Goal: Find specific page/section: Find specific page/section

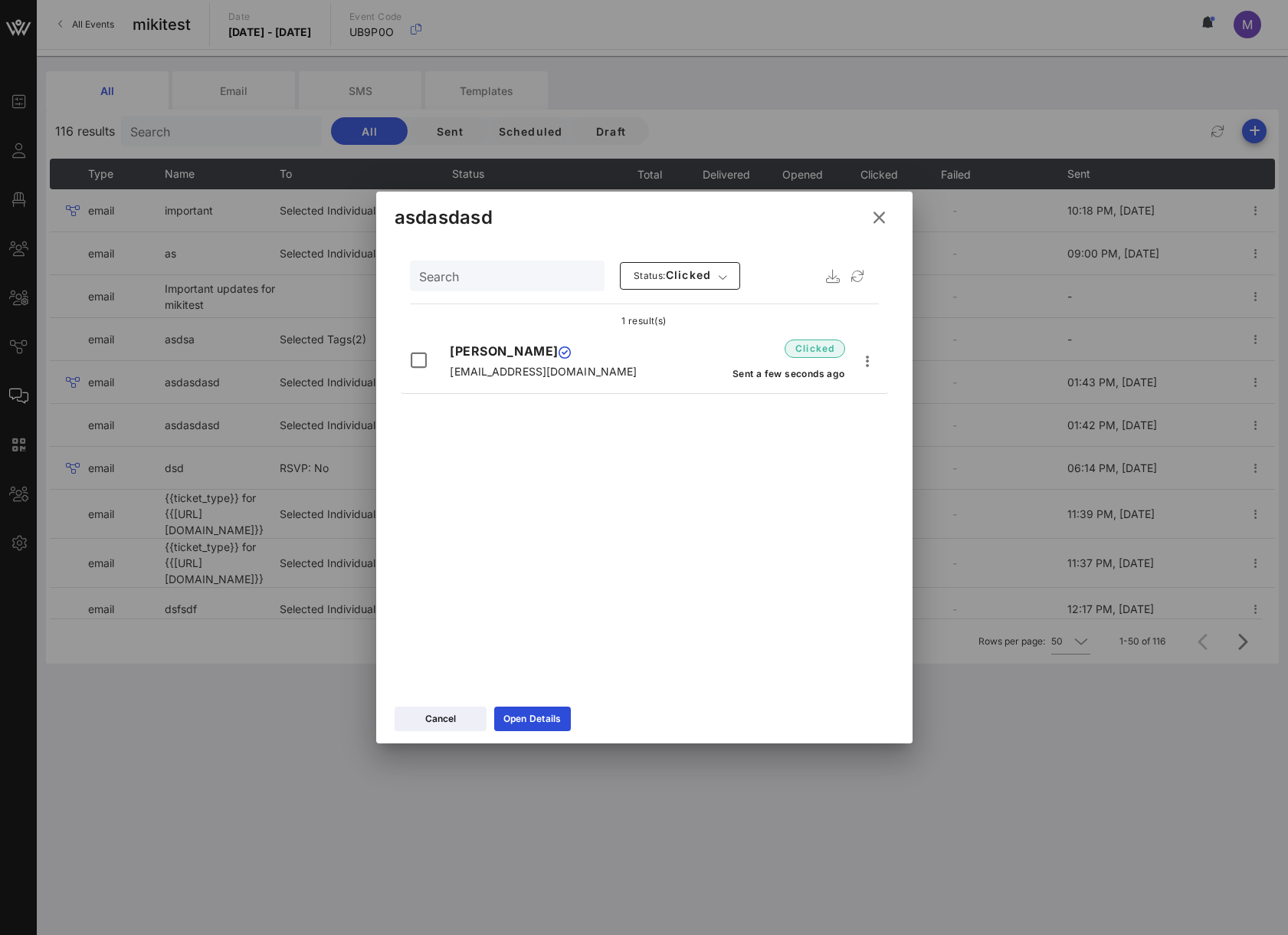
click at [309, 57] on div at bounding box center [644, 467] width 1288 height 935
click at [887, 223] on icon at bounding box center [879, 218] width 21 height 18
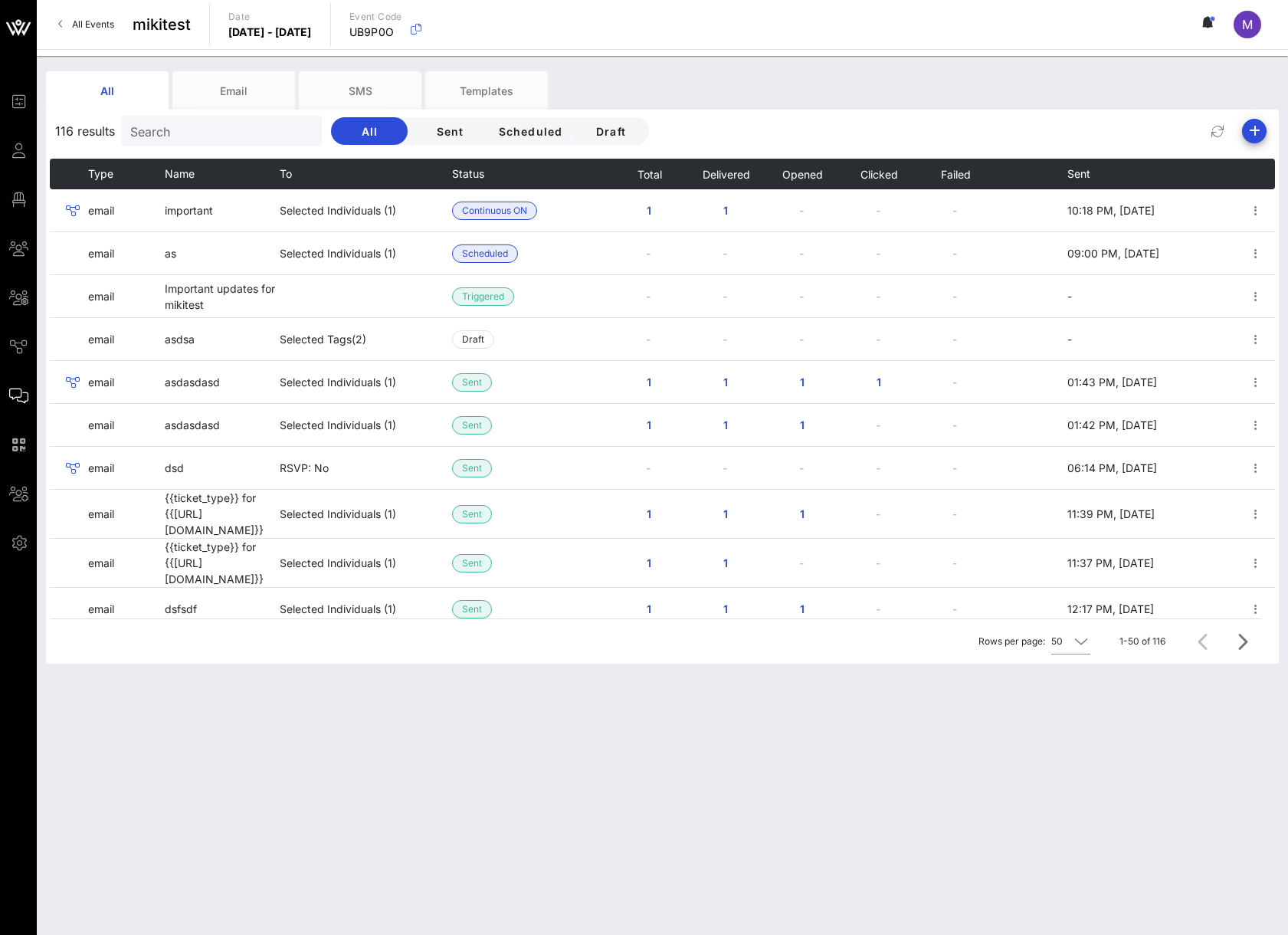
click at [85, 15] on link "All Events" at bounding box center [86, 24] width 74 height 25
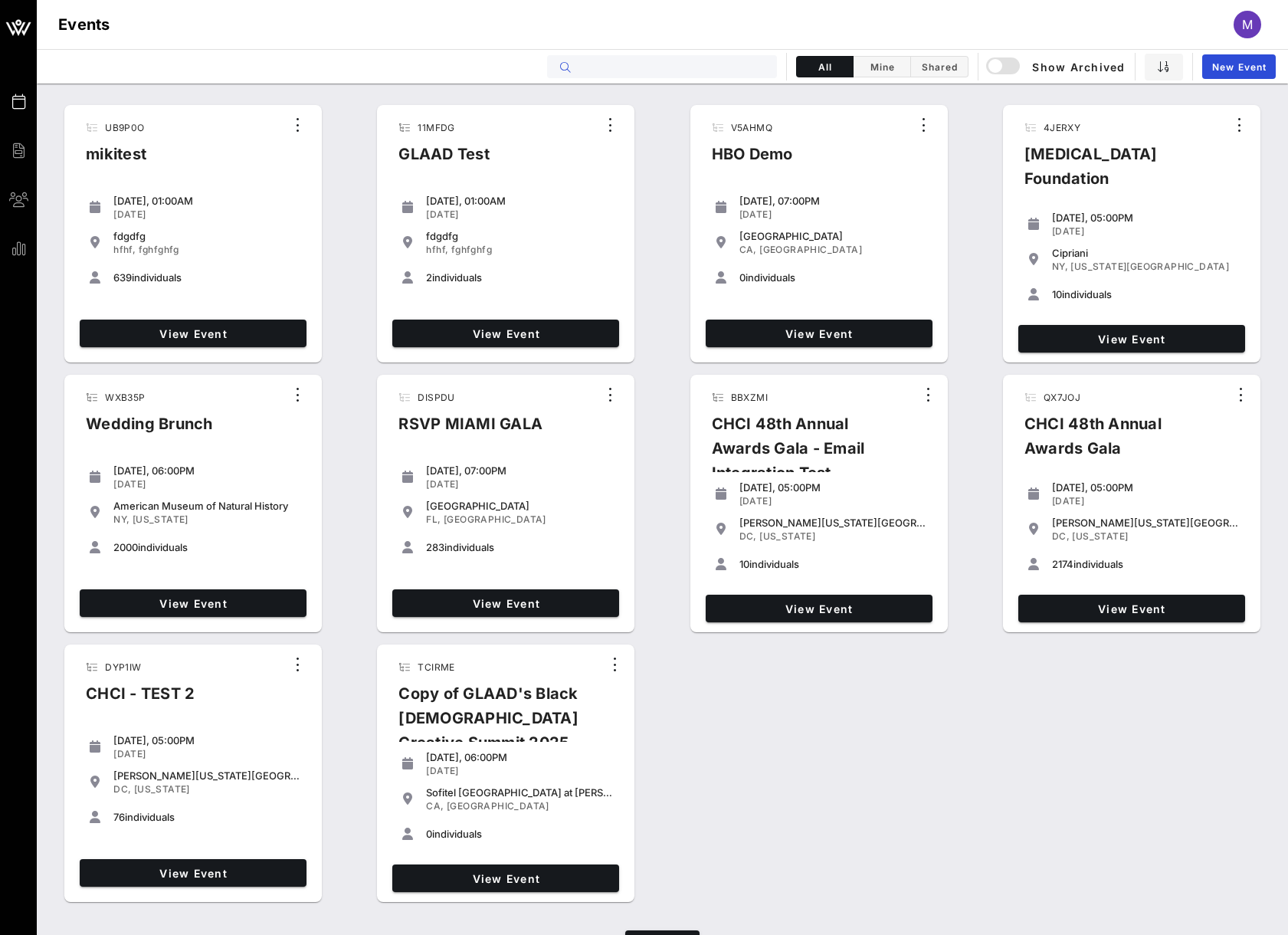
click at [595, 62] on input "text" at bounding box center [672, 66] width 190 height 20
paste input "JEM7J3"
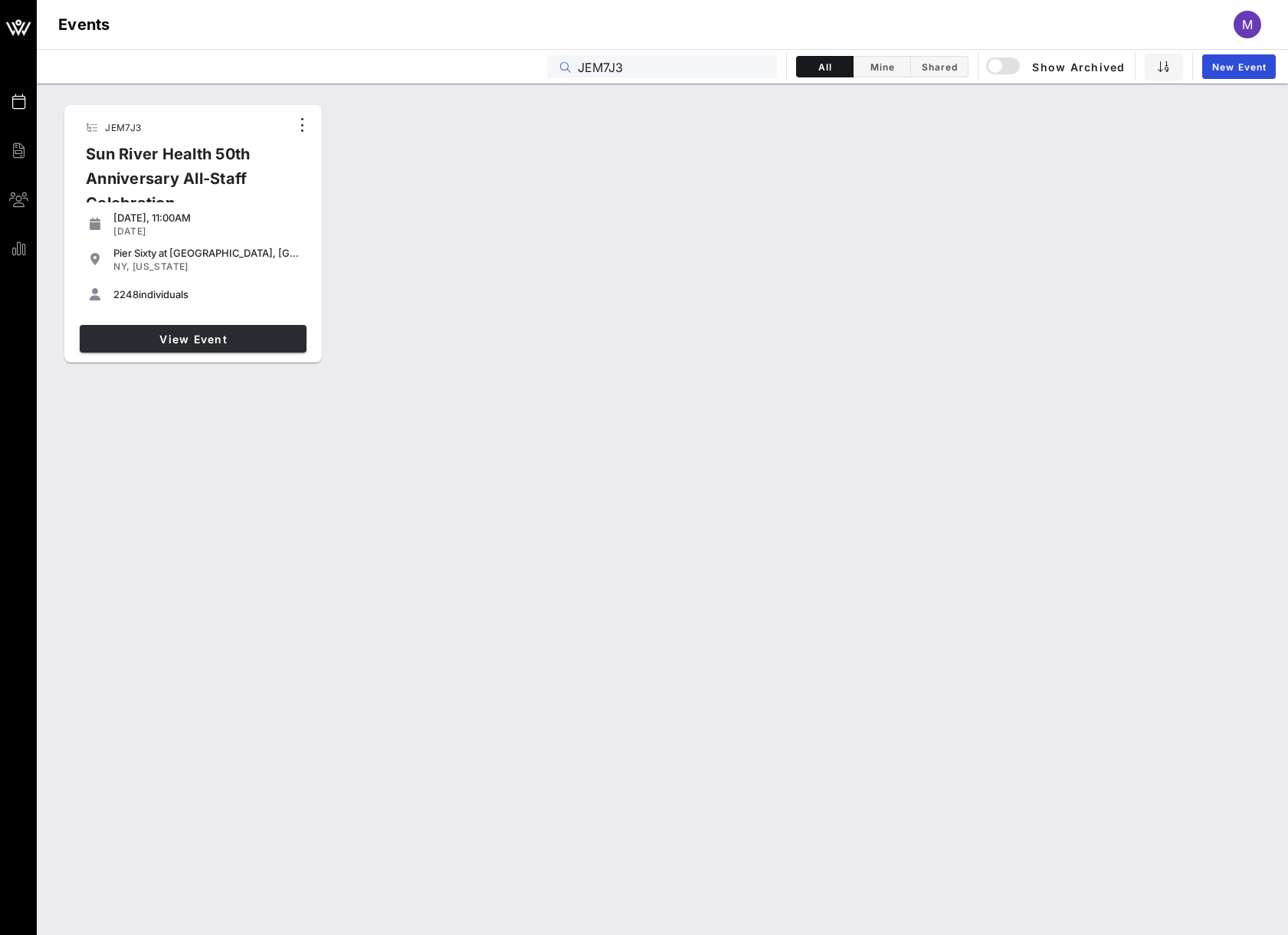
type input "JEM7J3"
click at [265, 346] on link "View Event" at bounding box center [193, 338] width 227 height 27
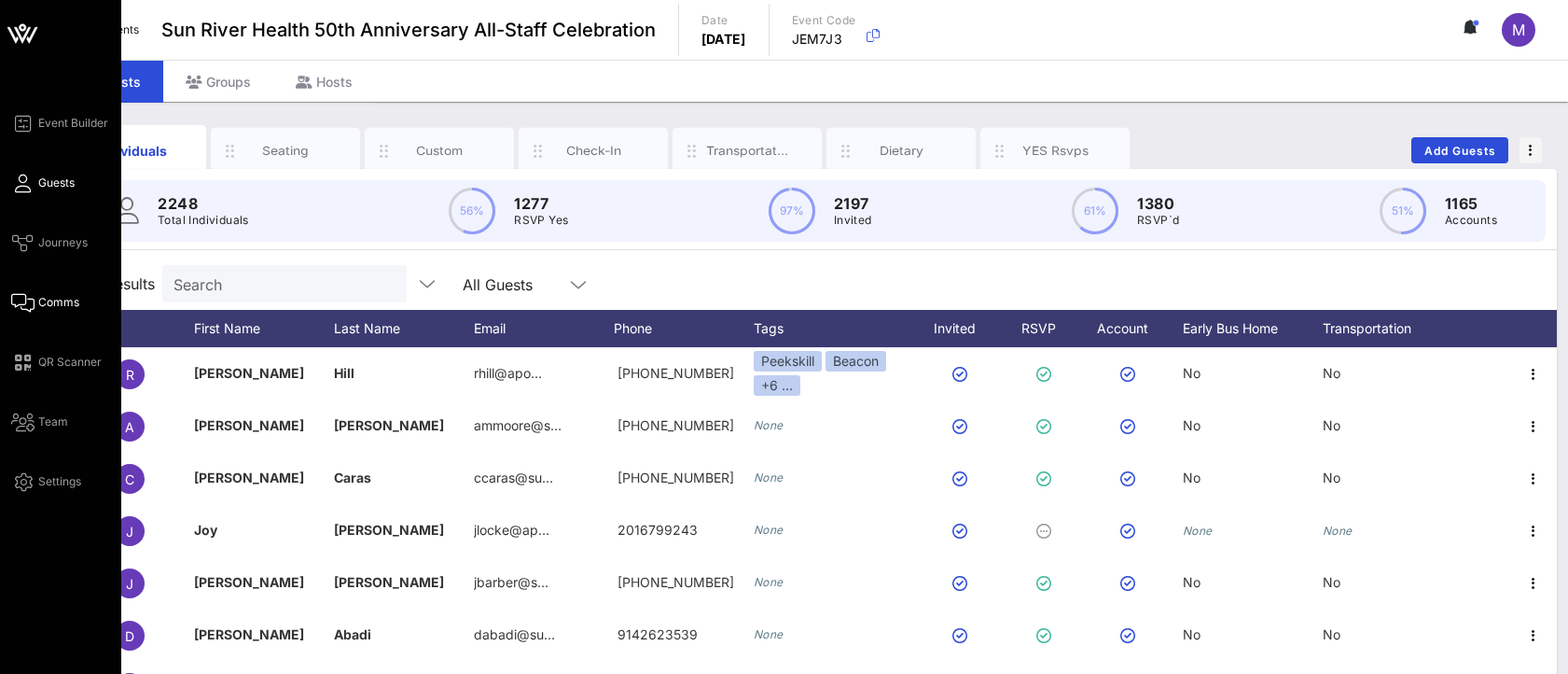
click at [32, 303] on icon at bounding box center [22, 302] width 23 height 3
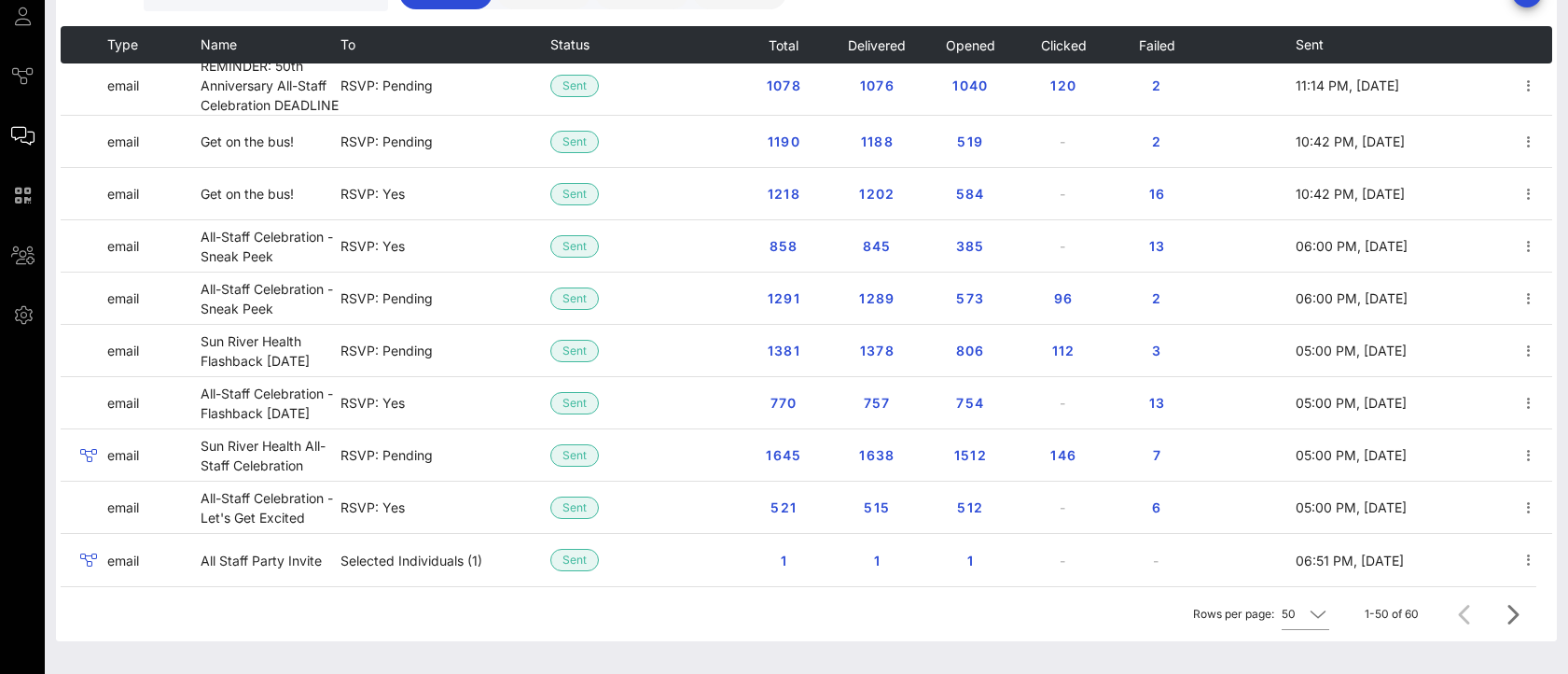
scroll to position [212, 0]
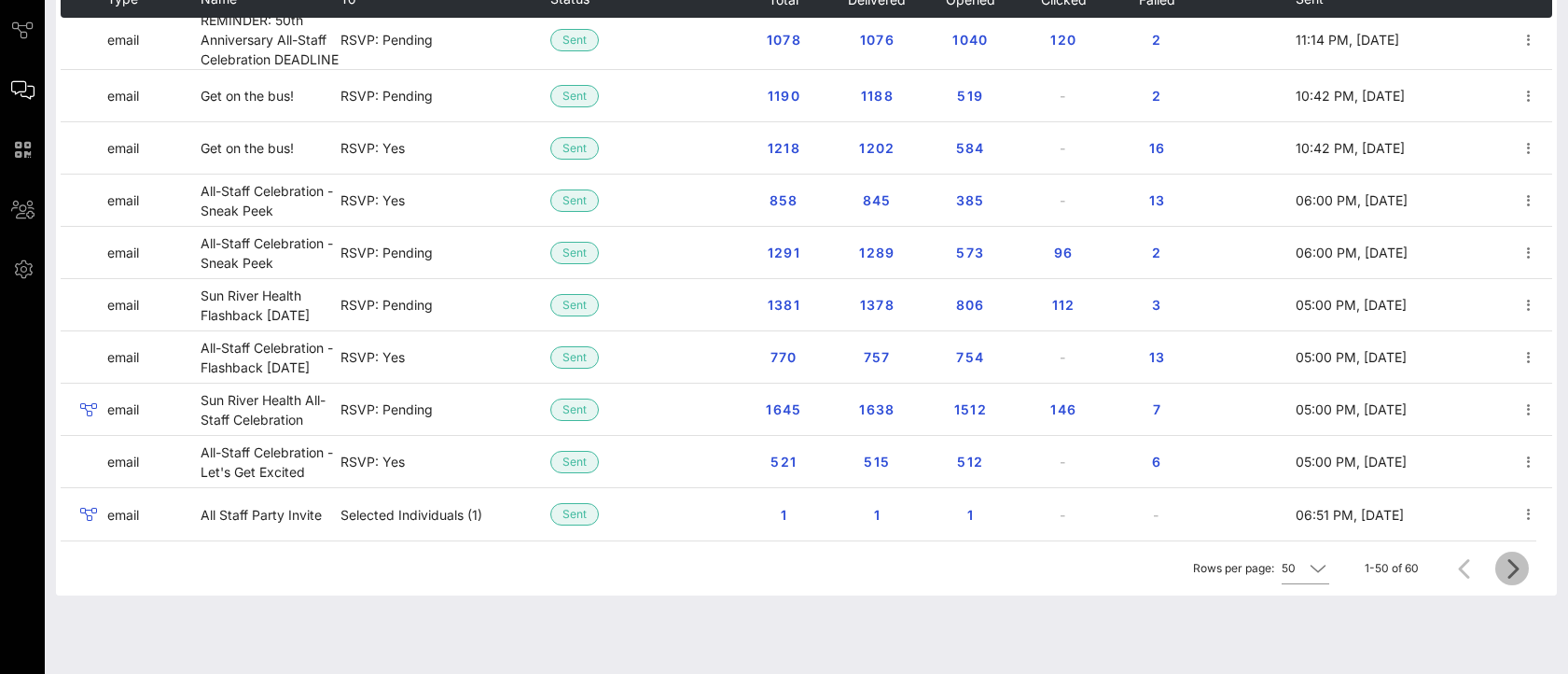
click at [1506, 578] on icon "Next page" at bounding box center [1512, 568] width 22 height 22
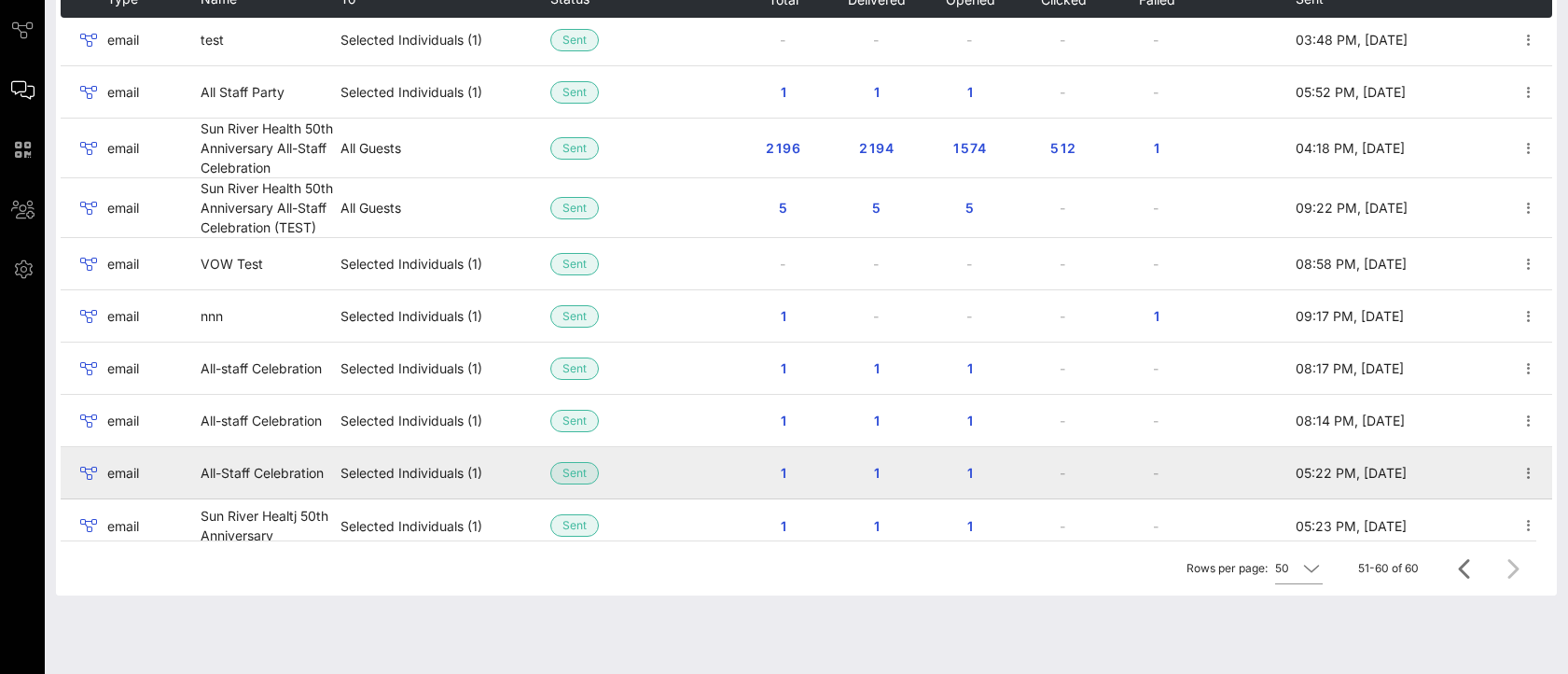
scroll to position [0, 0]
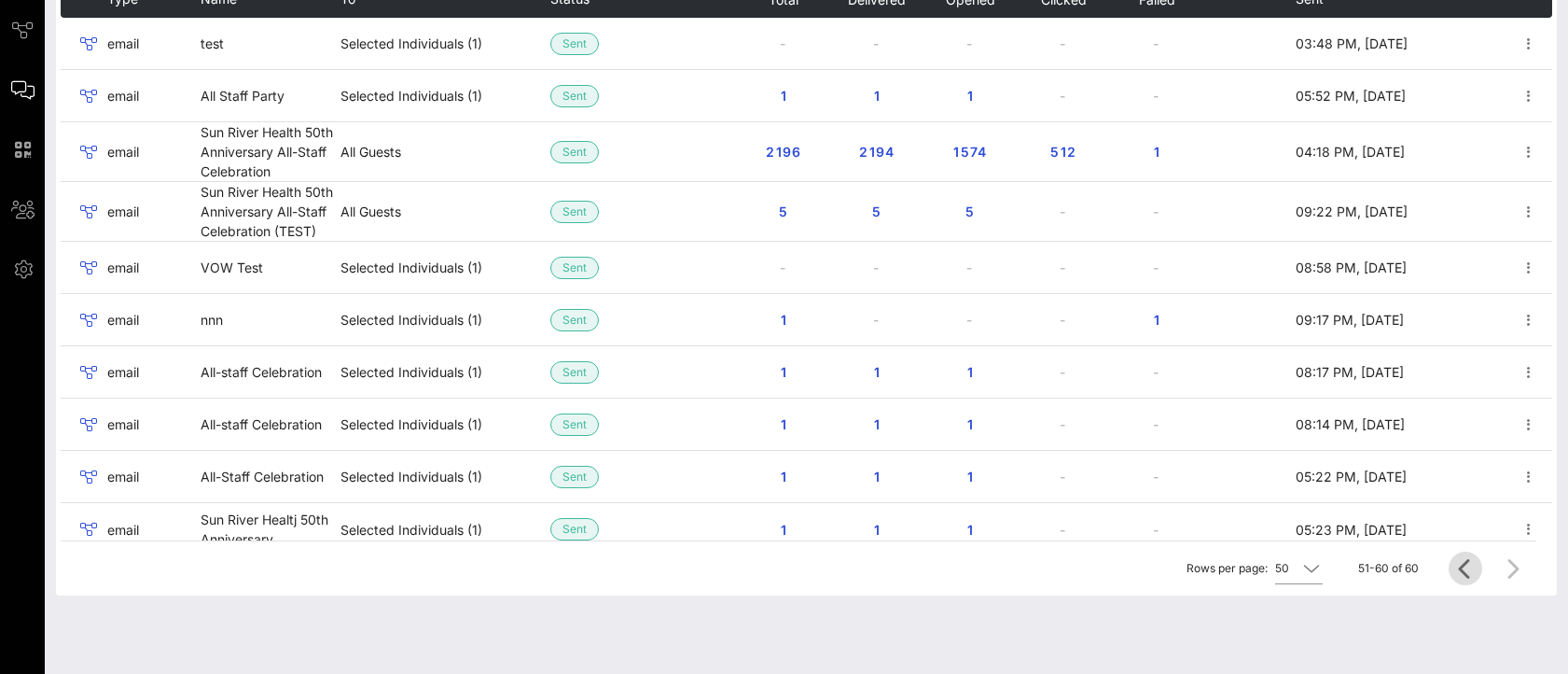
click at [1464, 567] on icon "Previous page" at bounding box center [1465, 568] width 22 height 22
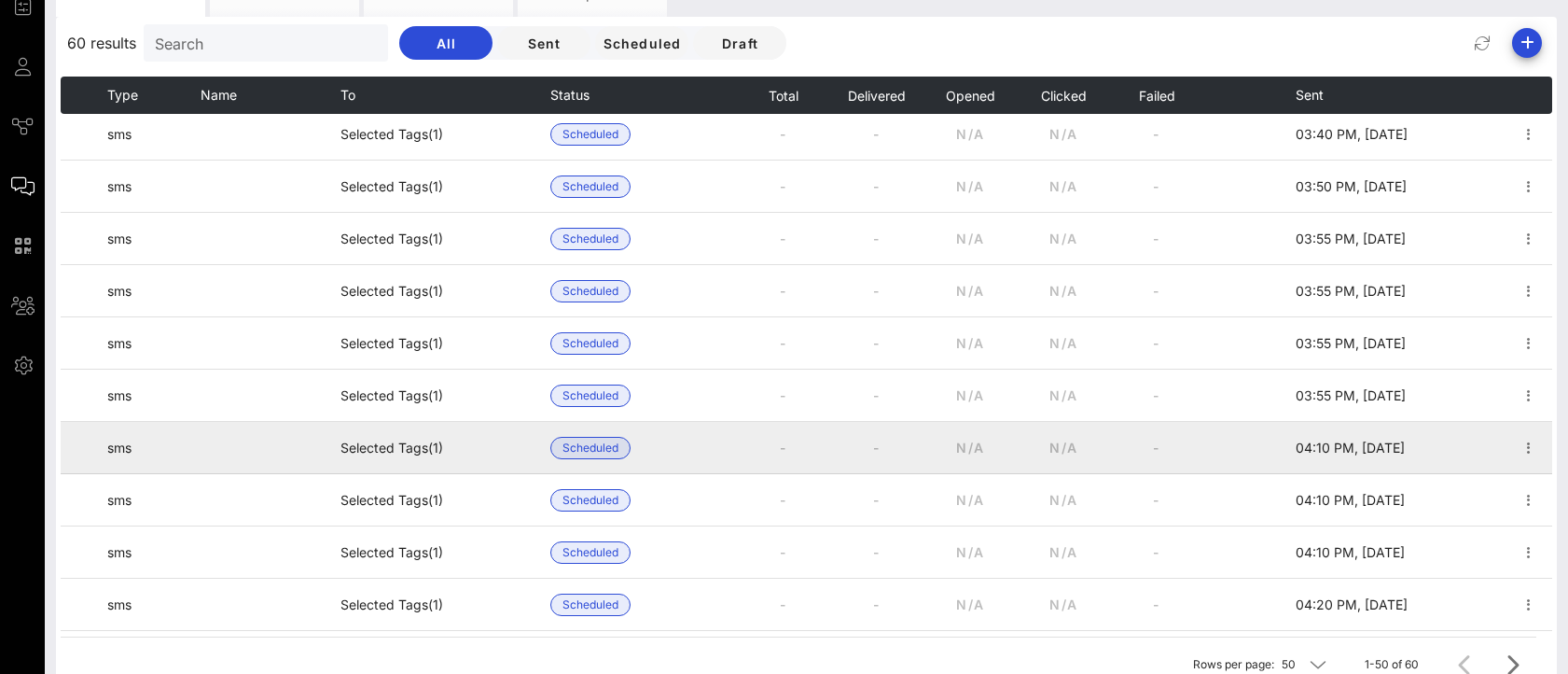
scroll to position [583, 0]
